Goal: Communication & Community: Participate in discussion

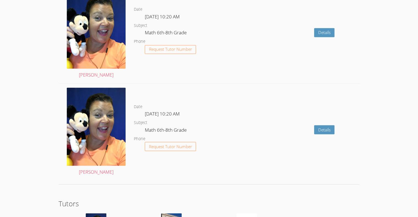
scroll to position [1000, 0]
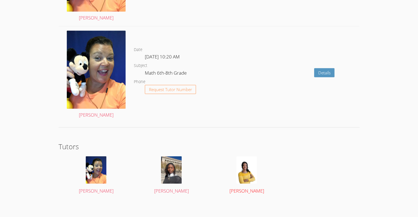
click at [253, 179] on img at bounding box center [246, 169] width 21 height 27
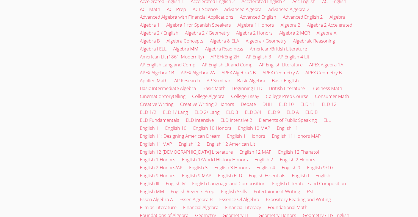
scroll to position [535, 0]
click at [268, 209] on link "Foundational Math" at bounding box center [288, 207] width 40 height 6
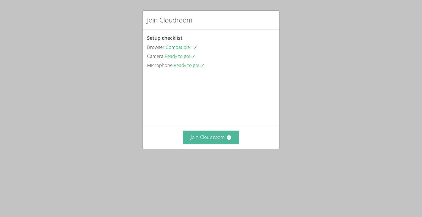
click at [223, 144] on button "Join Cloudroom" at bounding box center [211, 137] width 56 height 13
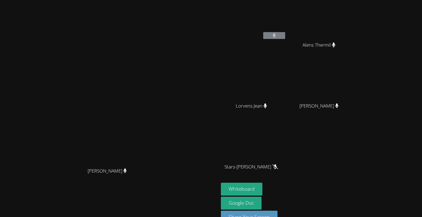
click at [276, 38] on icon at bounding box center [275, 35] width 4 height 5
click at [276, 33] on icon at bounding box center [275, 35] width 4 height 5
click at [216, 46] on div "[PERSON_NAME]" at bounding box center [109, 105] width 214 height 121
click at [276, 34] on icon at bounding box center [274, 35] width 3 height 5
click at [276, 35] on icon at bounding box center [274, 35] width 3 height 5
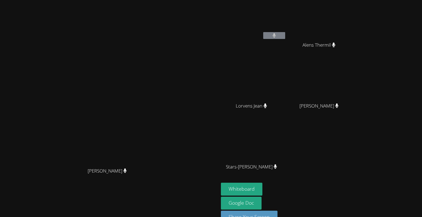
click at [335, 44] on icon at bounding box center [334, 45] width 4 height 5
click at [285, 37] on button at bounding box center [274, 35] width 22 height 7
click at [285, 36] on button at bounding box center [274, 35] width 22 height 7
click at [285, 35] on button at bounding box center [274, 35] width 22 height 7
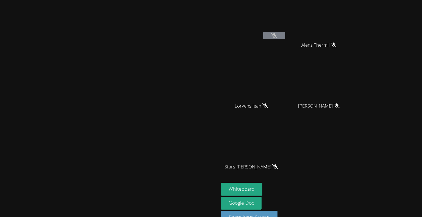
click at [286, 116] on div "Lorvens Jean" at bounding box center [253, 111] width 65 height 22
click at [285, 38] on button at bounding box center [274, 35] width 22 height 7
click at [277, 34] on icon at bounding box center [274, 35] width 6 height 5
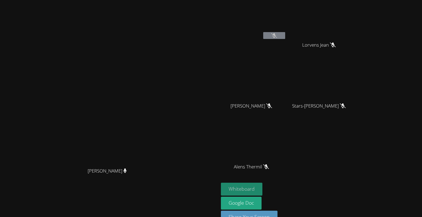
click at [262, 193] on button "Whiteboard" at bounding box center [241, 189] width 41 height 13
click at [262, 187] on button "Whiteboard" at bounding box center [241, 189] width 41 height 13
click at [276, 34] on icon at bounding box center [274, 35] width 3 height 5
click at [277, 35] on icon at bounding box center [274, 35] width 6 height 5
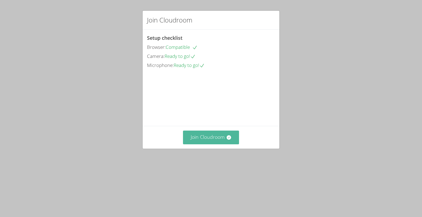
click at [215, 144] on button "Join Cloudroom" at bounding box center [211, 137] width 56 height 13
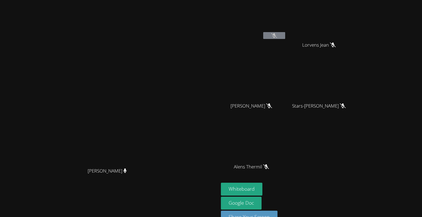
click at [219, 123] on main "[PERSON_NAME] [PERSON_NAME]" at bounding box center [109, 116] width 219 height 232
click at [216, 92] on div "[PERSON_NAME]" at bounding box center [109, 105] width 214 height 121
click at [285, 34] on button at bounding box center [274, 35] width 22 height 7
click at [285, 37] on button at bounding box center [274, 35] width 22 height 7
